Goal: Check status

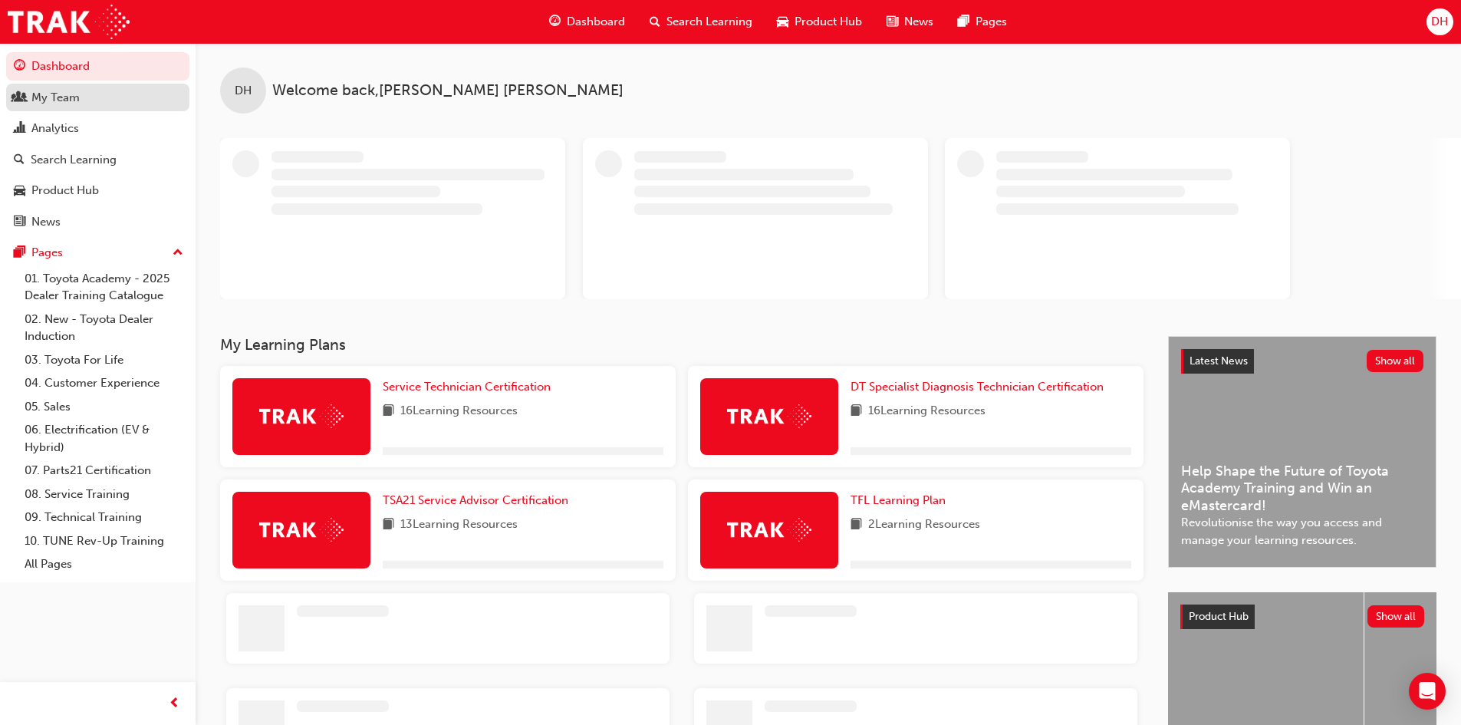
click at [70, 102] on div "My Team" at bounding box center [55, 98] width 48 height 18
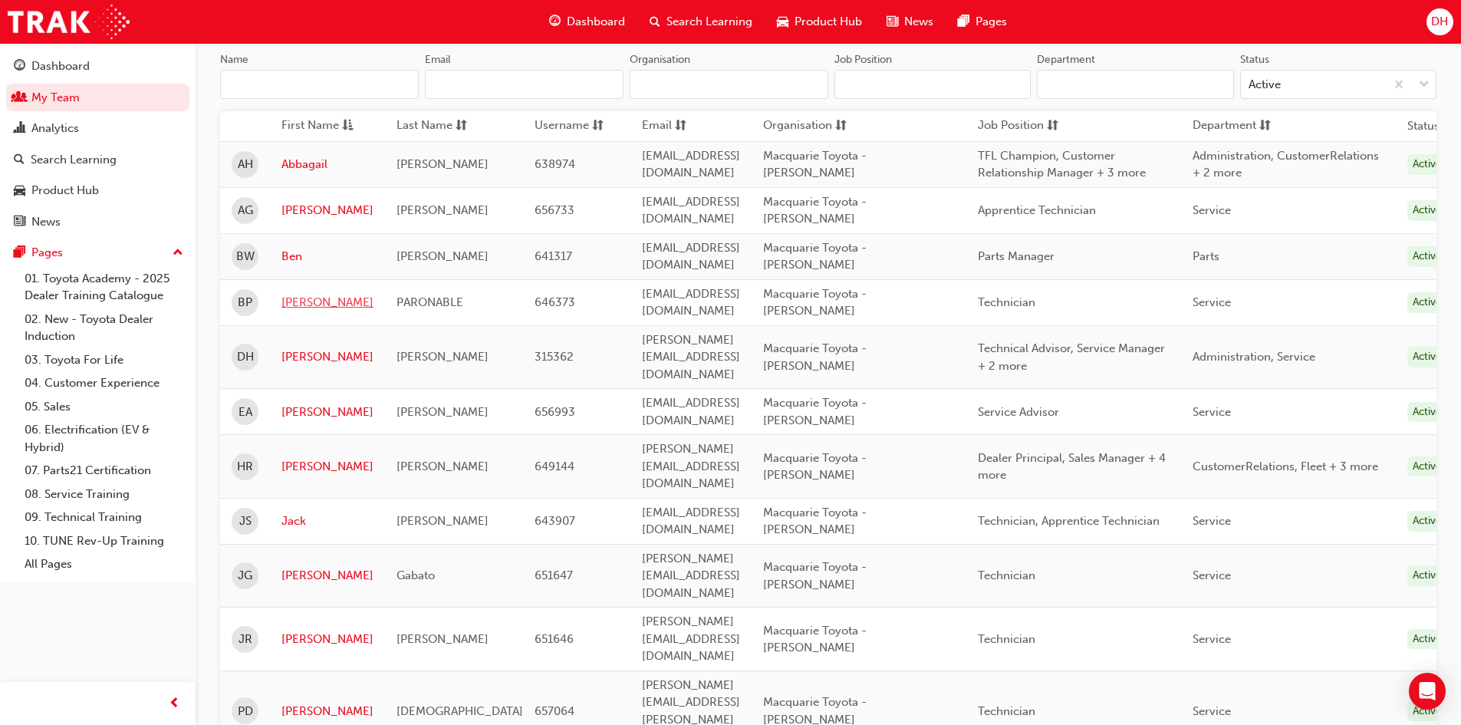
scroll to position [230, 0]
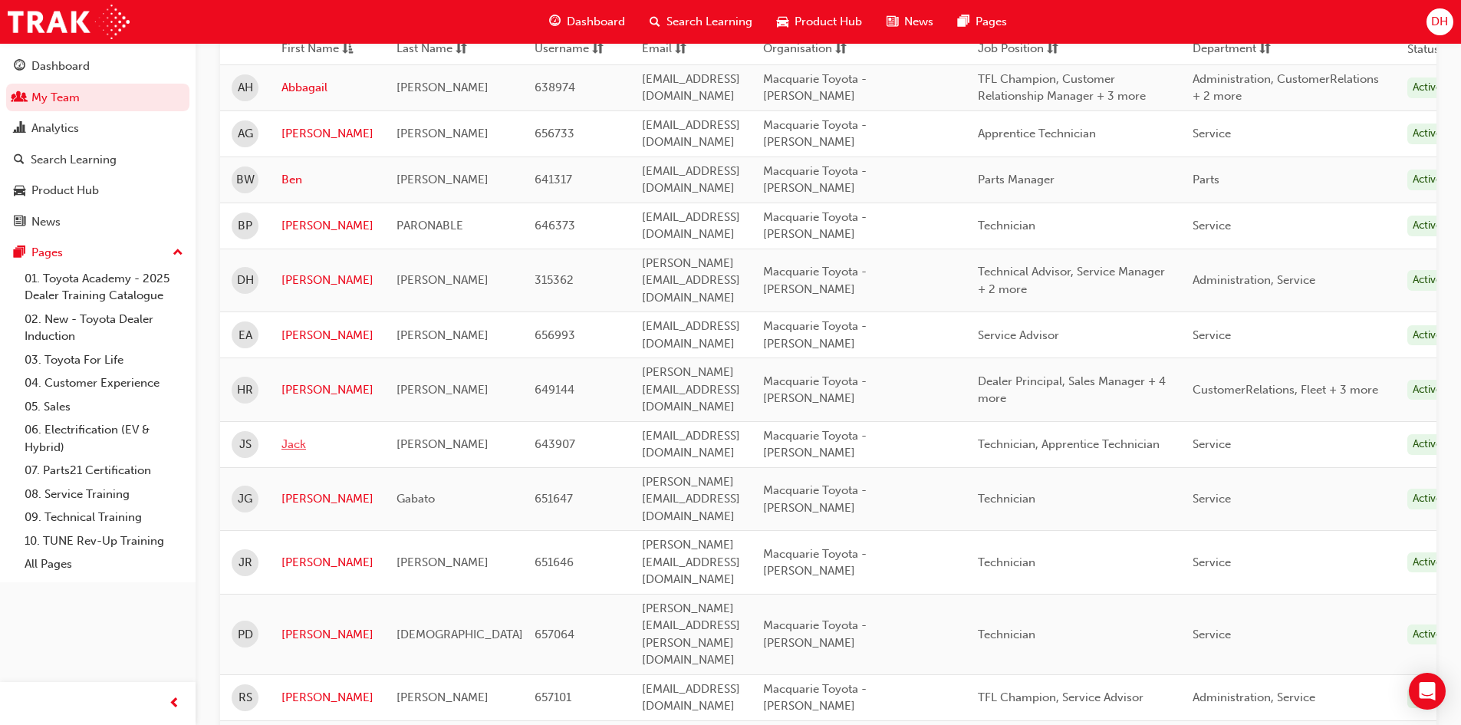
click at [296, 436] on link "Jack" at bounding box center [327, 445] width 92 height 18
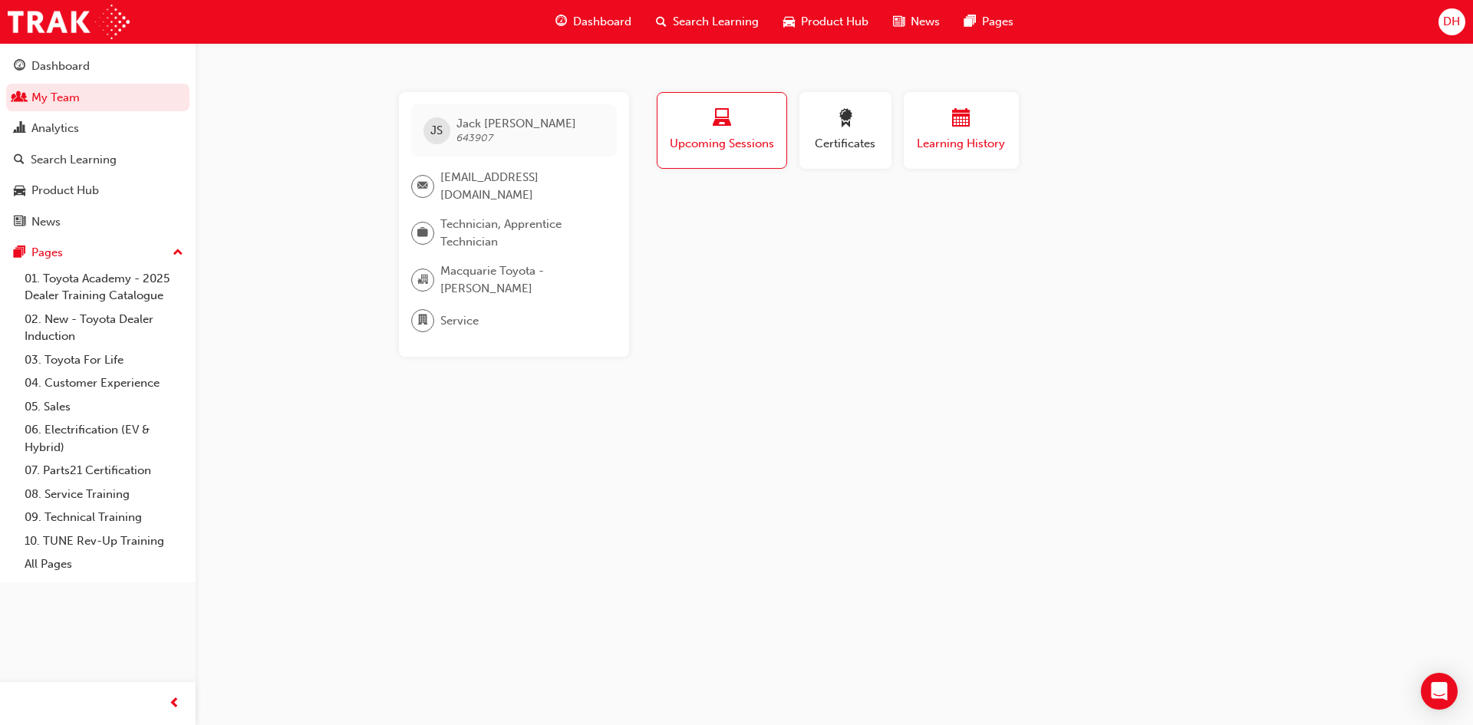
click at [930, 160] on button "Learning History" at bounding box center [961, 130] width 115 height 77
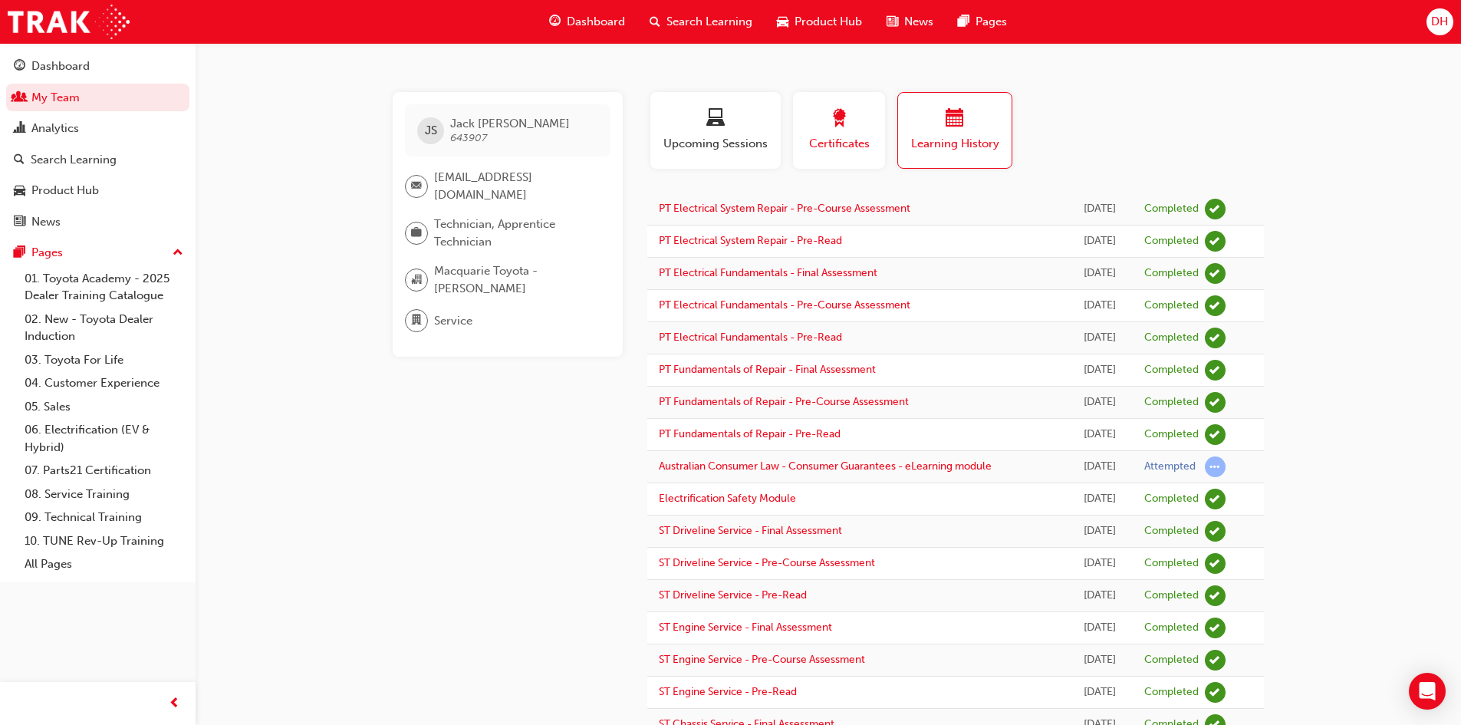
click at [849, 150] on span "Certificates" at bounding box center [839, 144] width 69 height 18
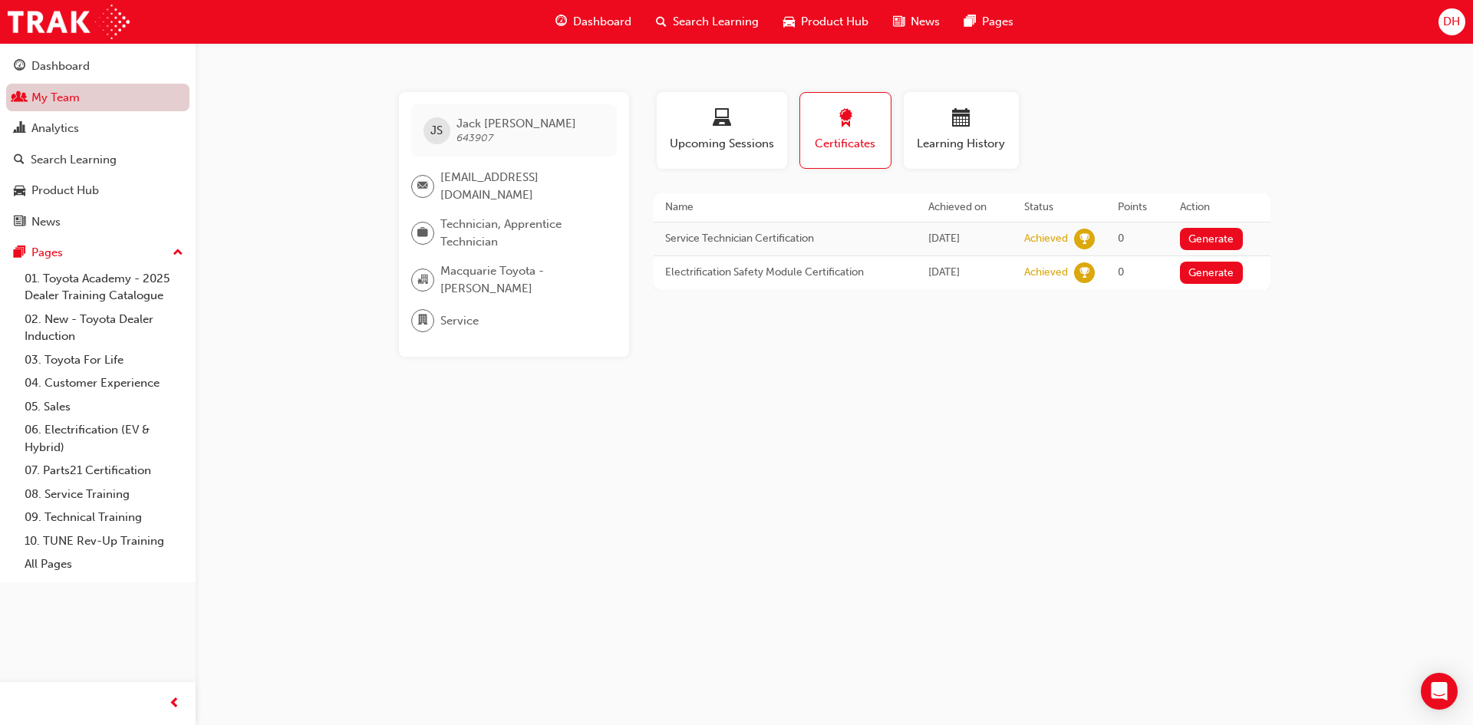
click at [79, 100] on link "My Team" at bounding box center [97, 98] width 183 height 28
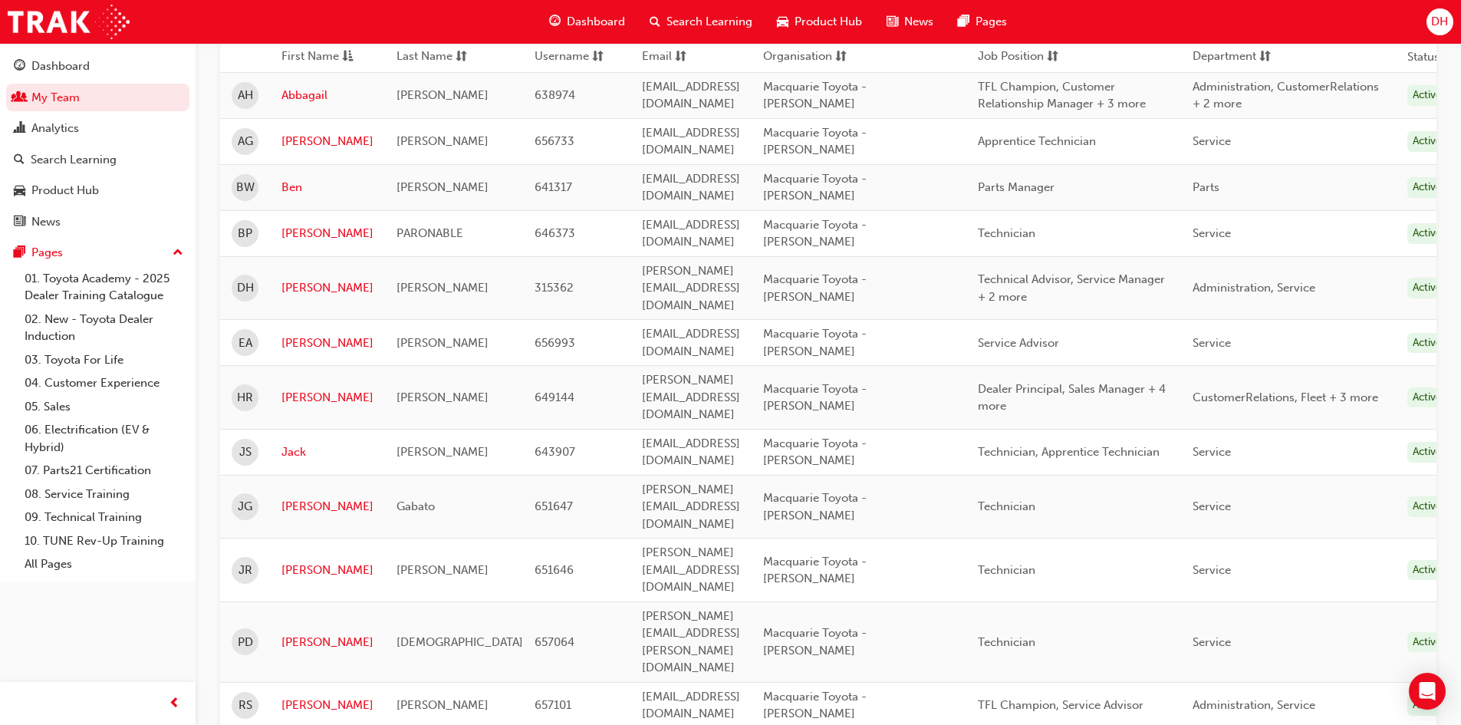
scroll to position [230, 0]
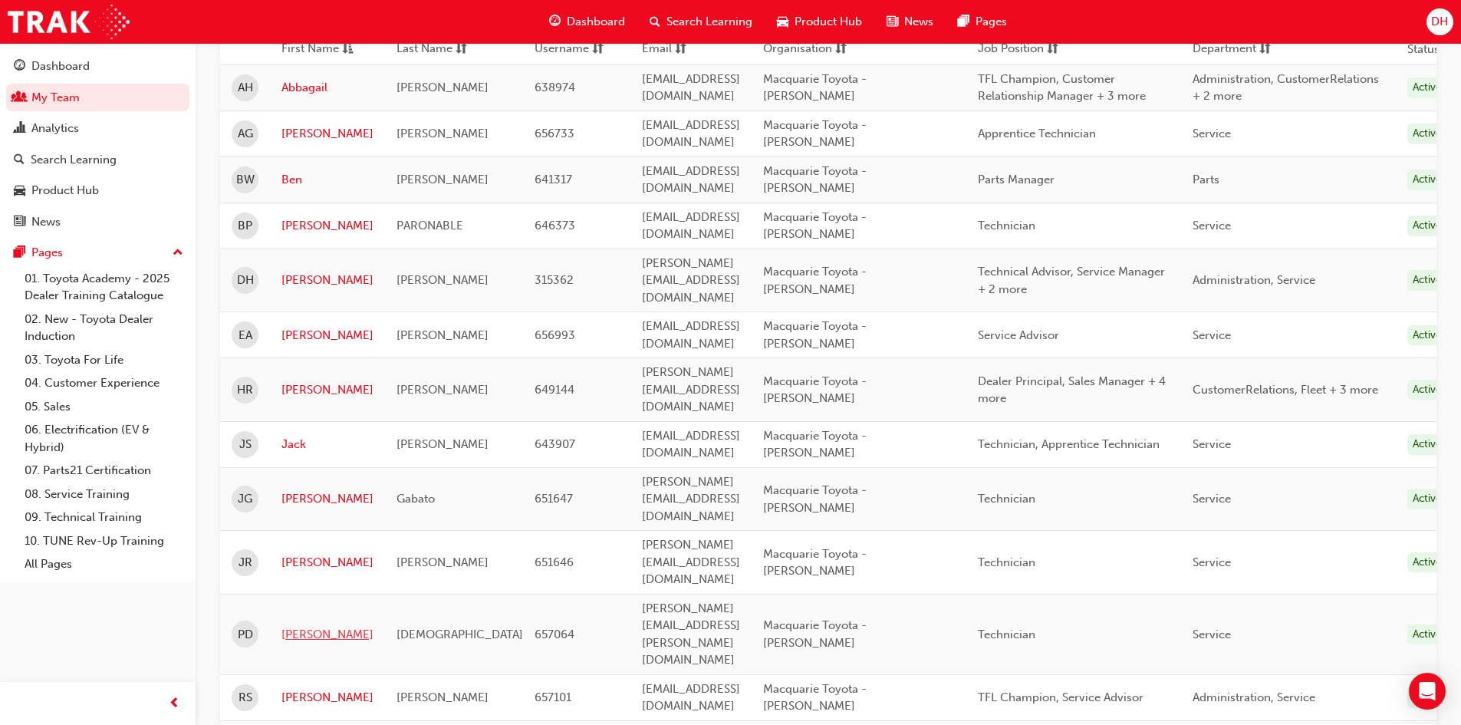
click at [292, 626] on link "[PERSON_NAME]" at bounding box center [327, 635] width 92 height 18
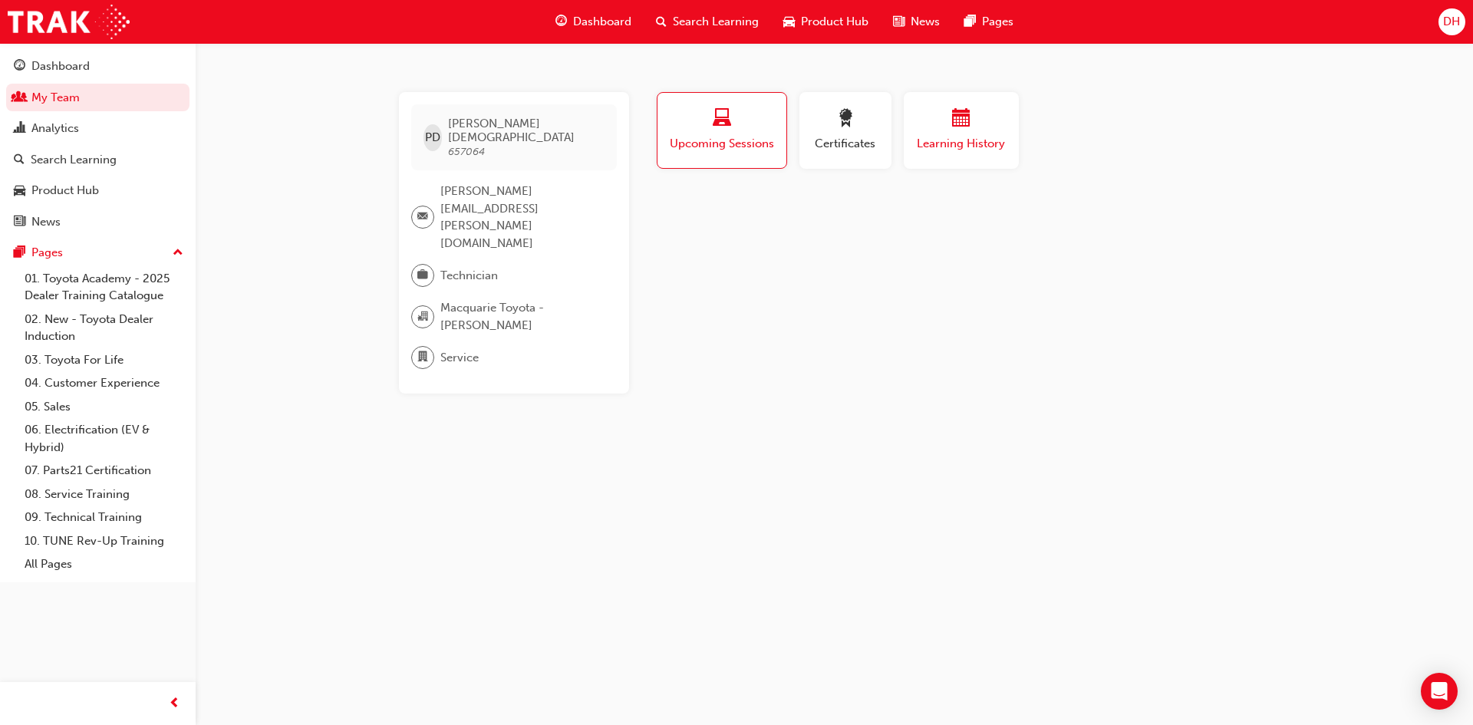
click at [924, 141] on span "Learning History" at bounding box center [961, 144] width 92 height 18
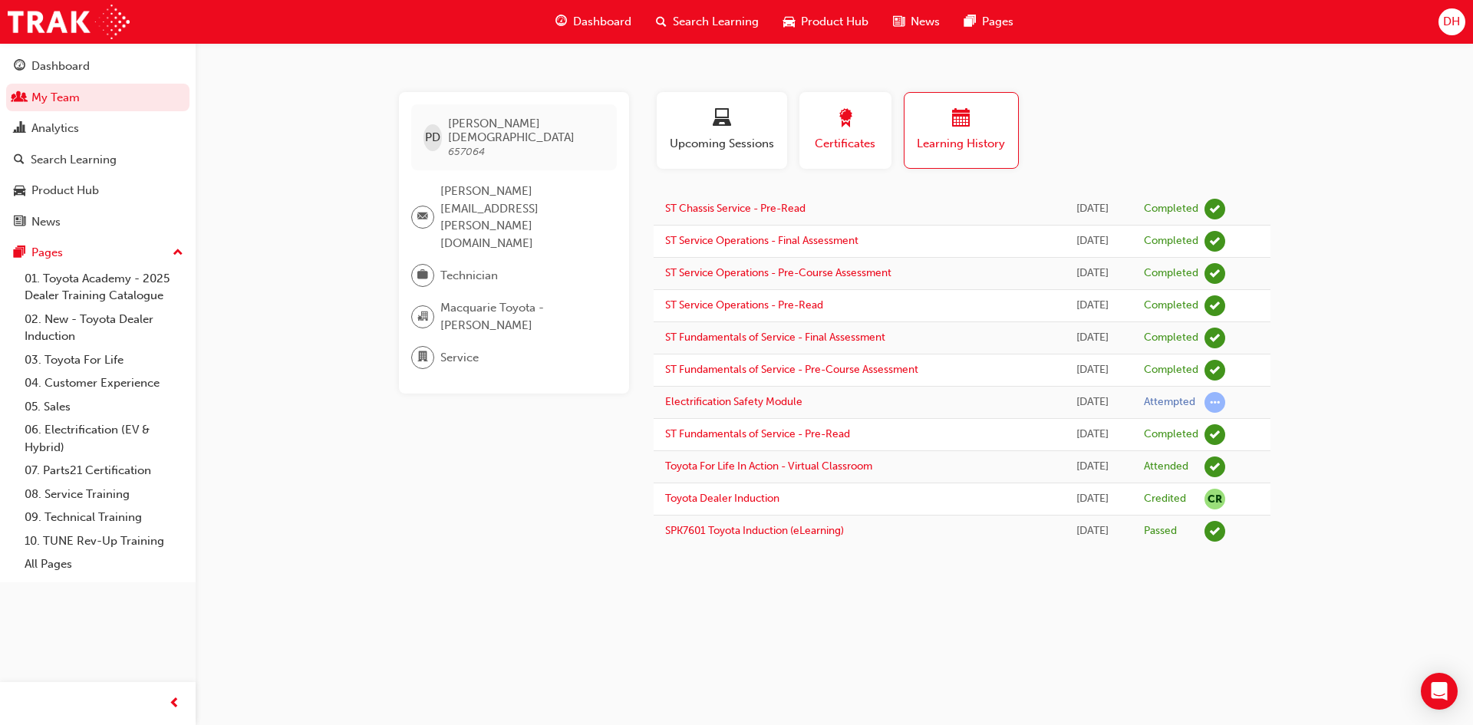
click at [881, 143] on button "Certificates" at bounding box center [845, 130] width 92 height 77
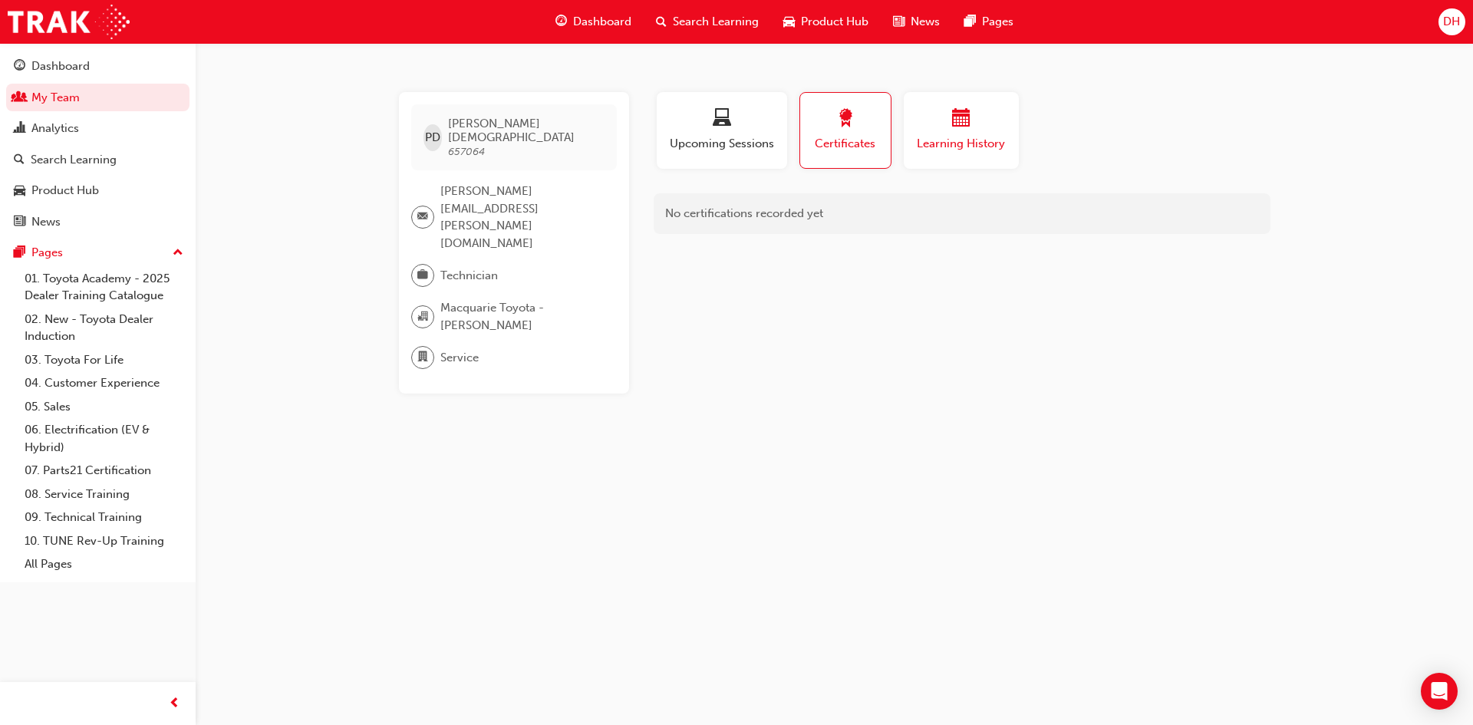
click at [947, 150] on span "Learning History" at bounding box center [961, 144] width 92 height 18
